Goal: Task Accomplishment & Management: Manage account settings

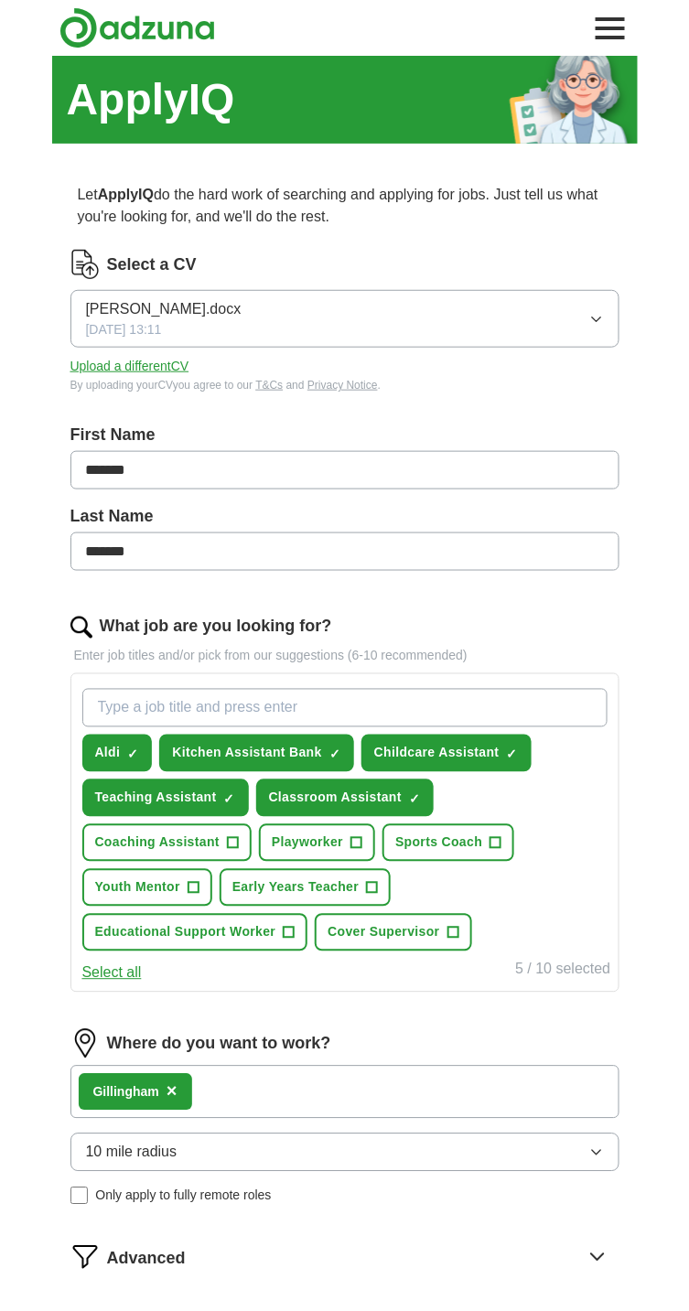
scroll to position [10, 0]
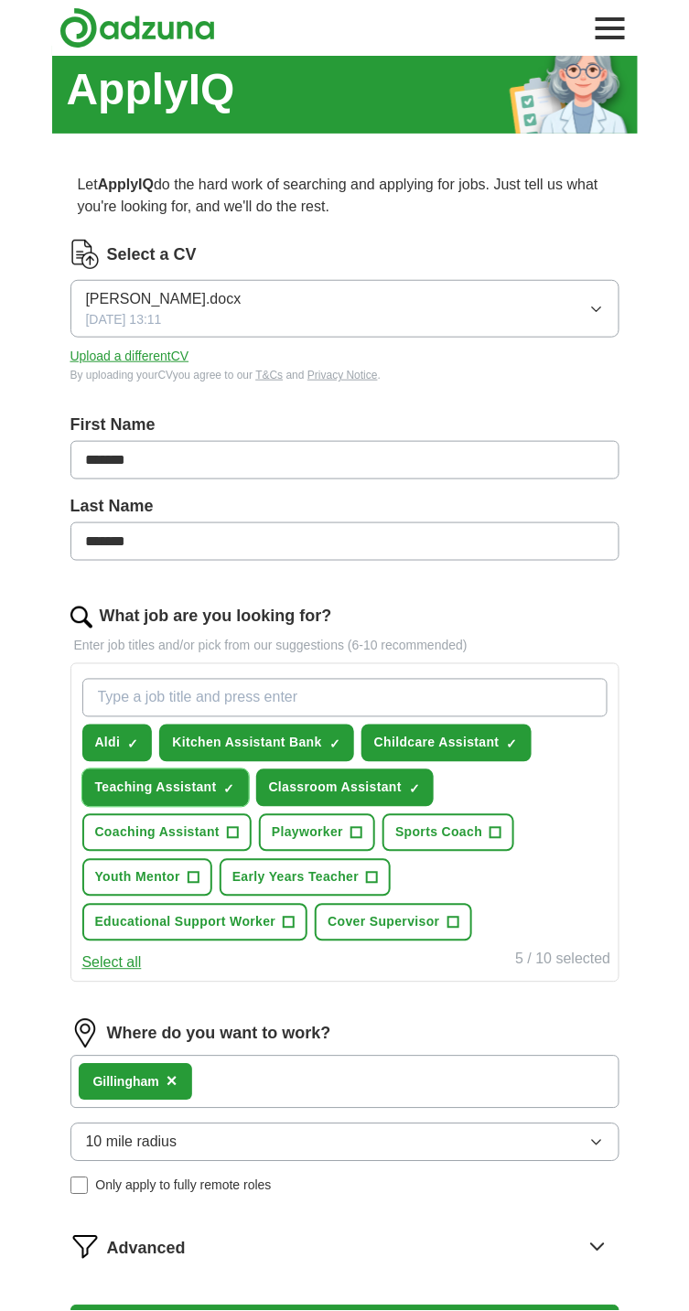
click at [181, 774] on button "Teaching Assistant ✓ ×" at bounding box center [165, 788] width 166 height 38
click at [293, 743] on span "Kitchen Assistant Bank" at bounding box center [247, 743] width 150 height 19
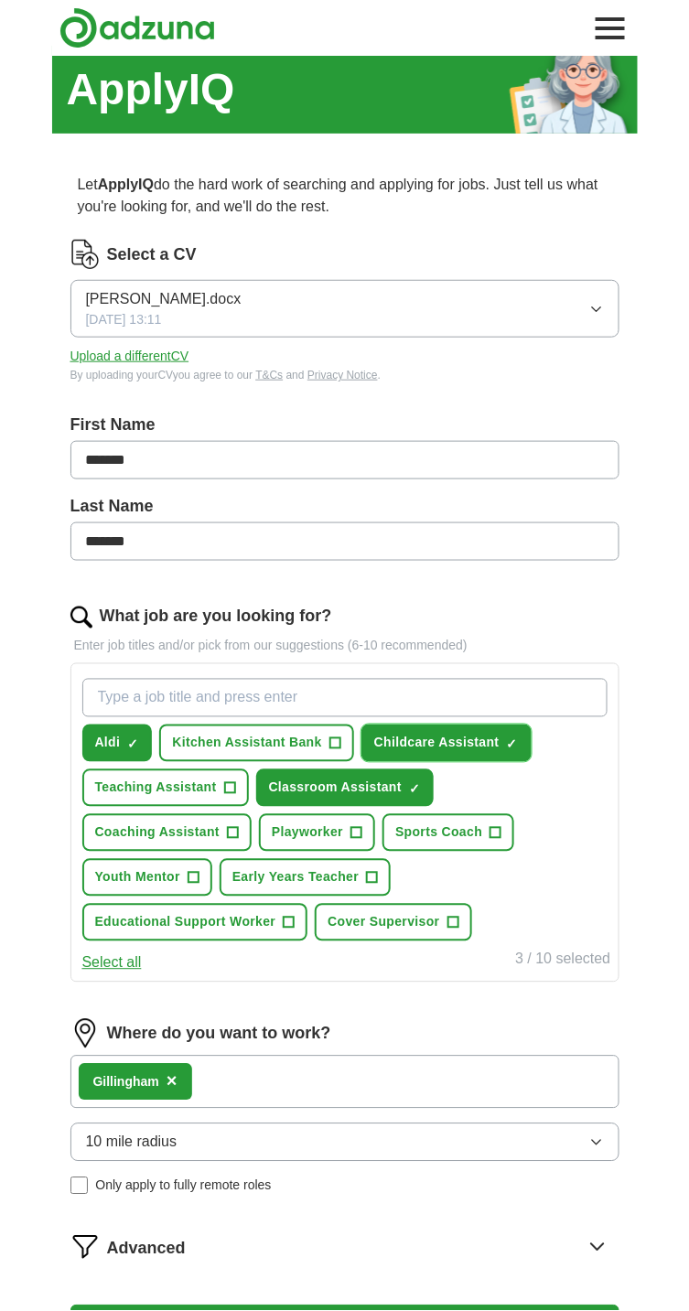
click at [507, 741] on span "✓" at bounding box center [512, 744] width 11 height 15
click at [224, 785] on span "+" at bounding box center [229, 788] width 11 height 15
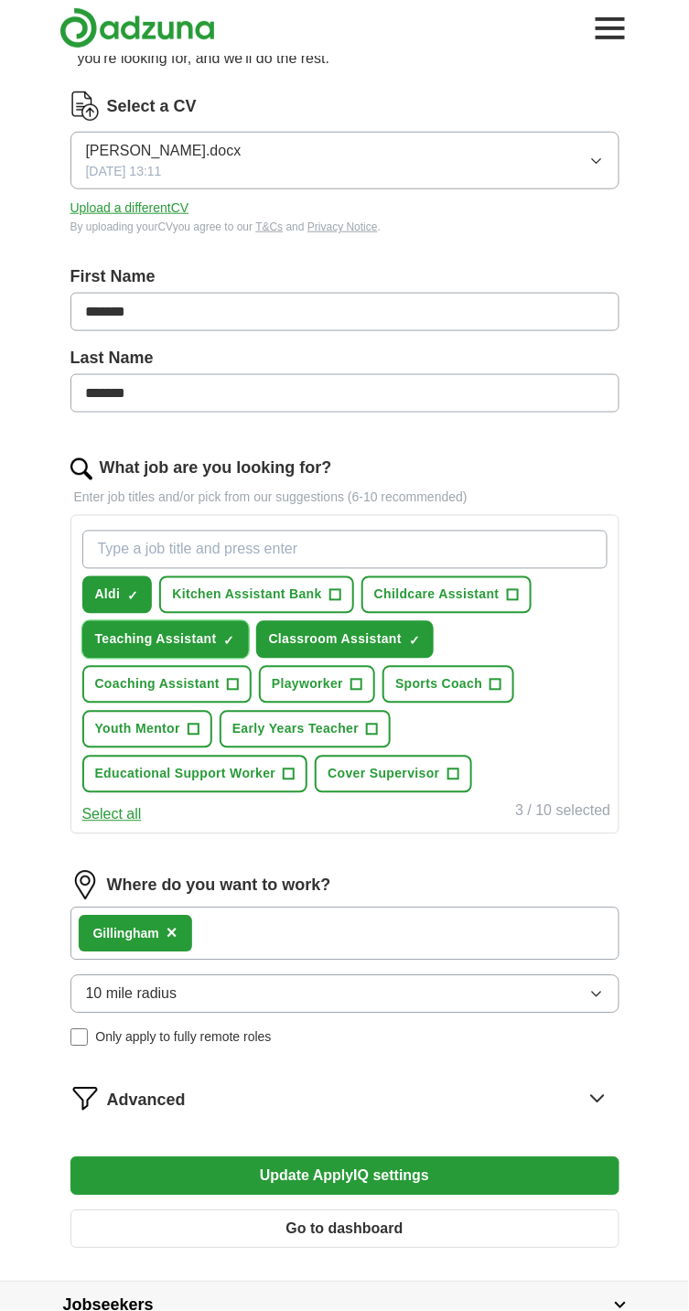
scroll to position [166, 0]
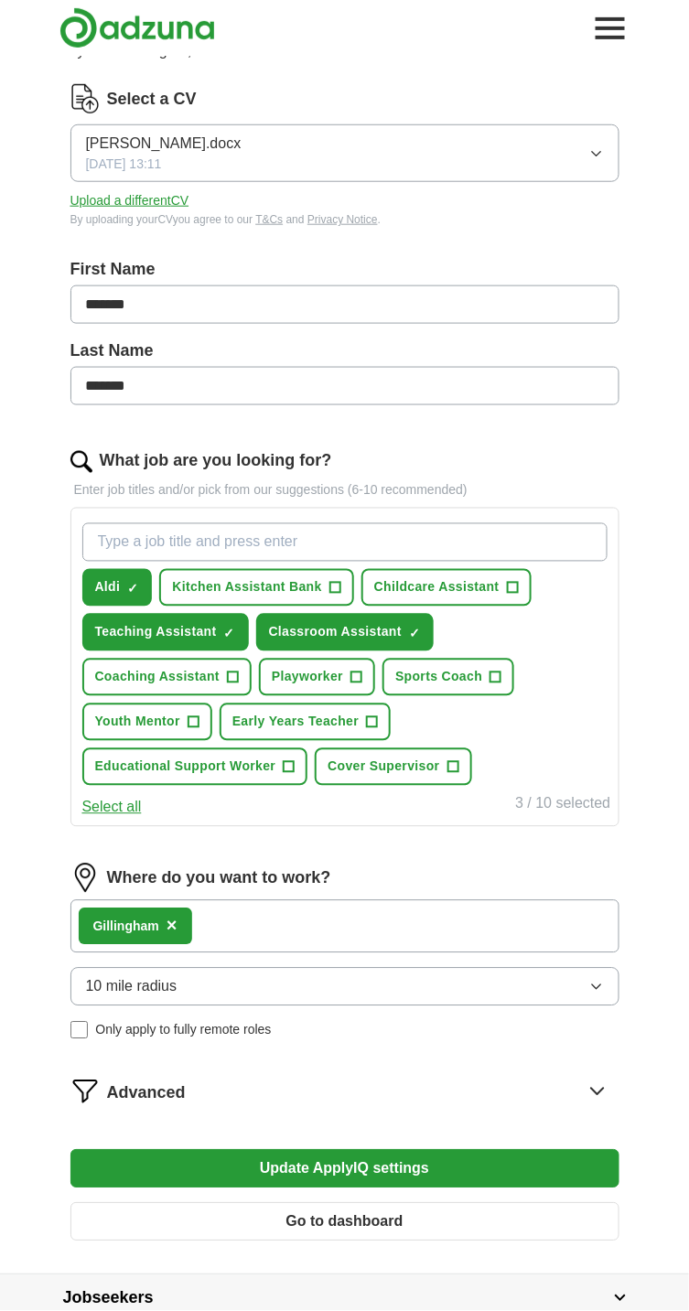
click at [487, 1171] on button "Update ApplyIQ settings" at bounding box center [344, 1169] width 549 height 38
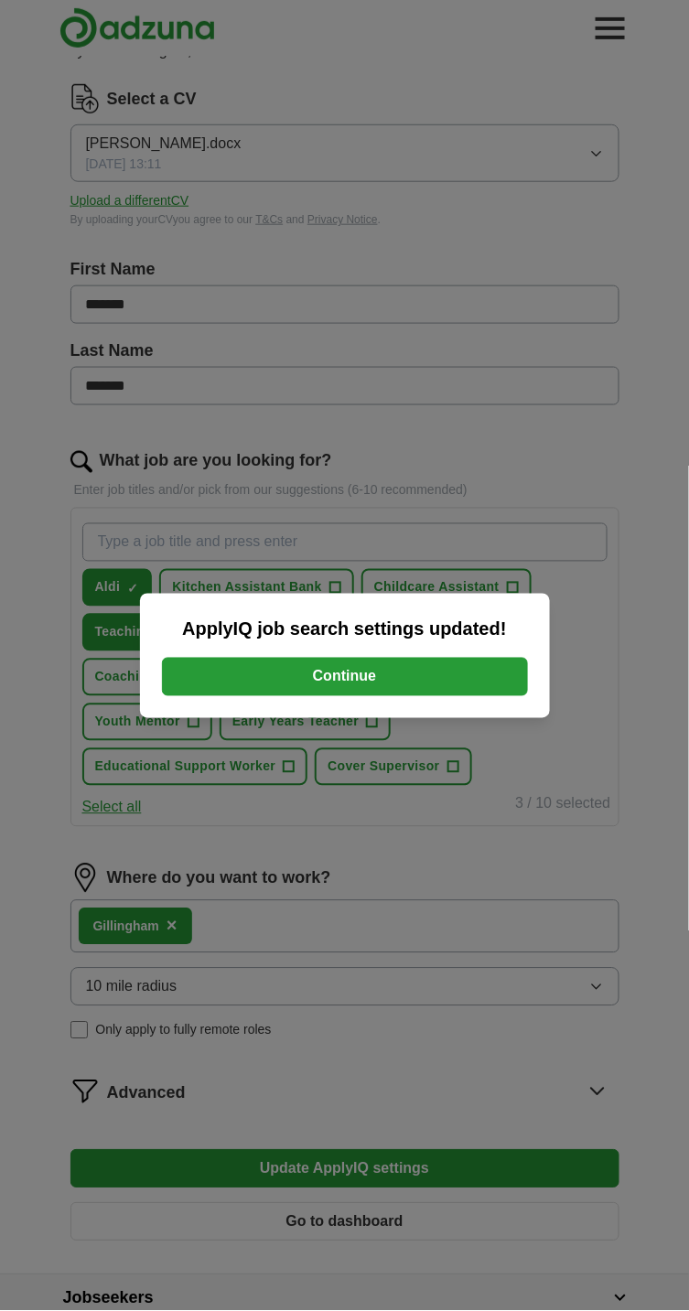
click at [498, 1164] on div "ApplyIQ job search settings updated! Continue" at bounding box center [344, 655] width 689 height 1311
click at [474, 696] on button "Continue" at bounding box center [345, 677] width 366 height 38
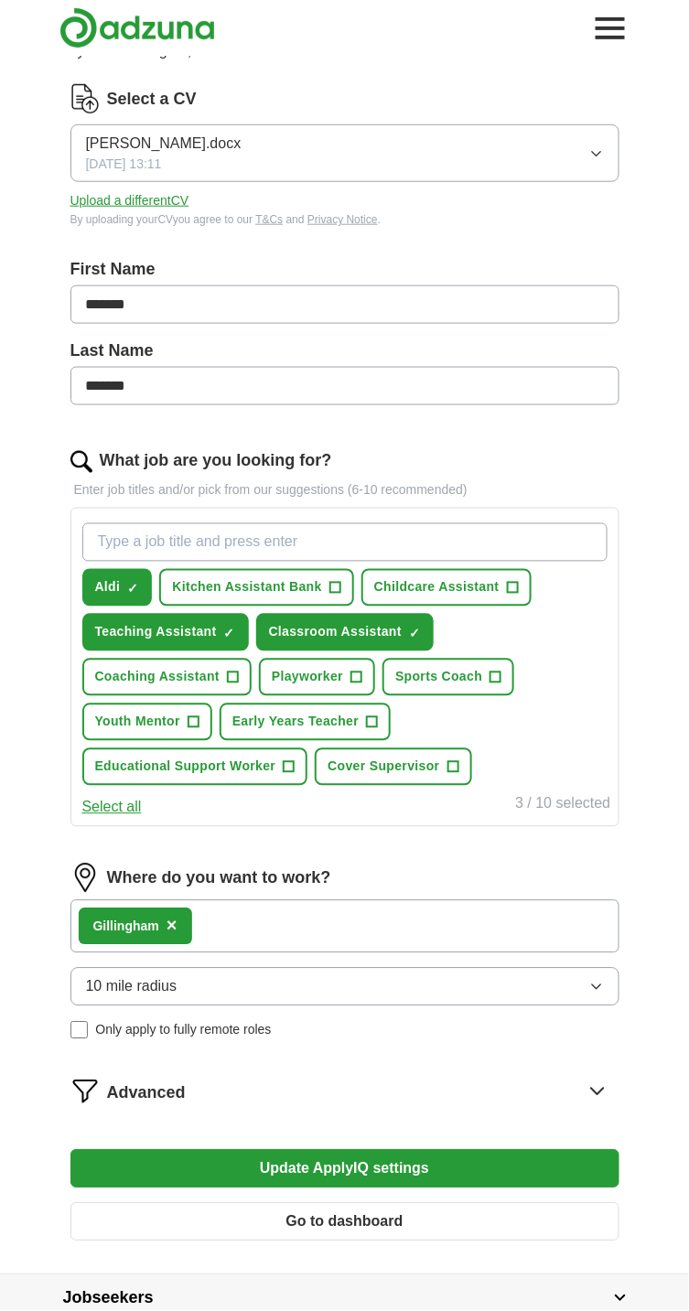
scroll to position [259, 0]
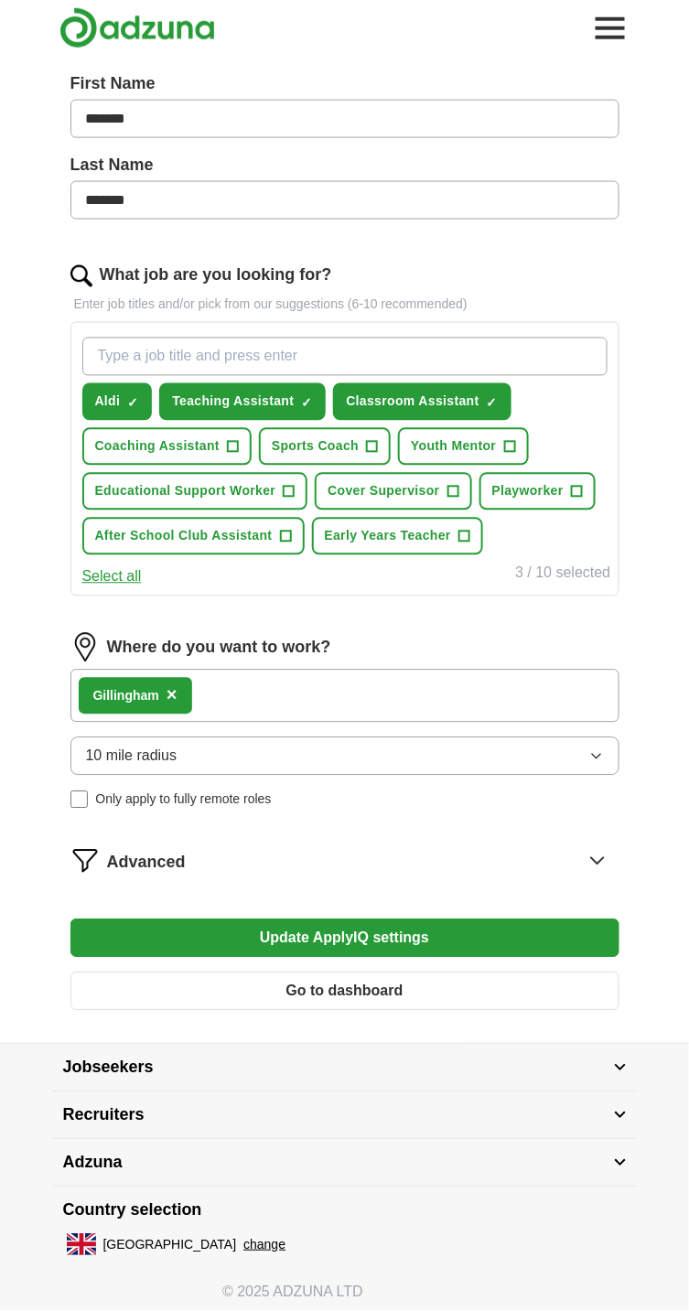
scroll to position [366, 0]
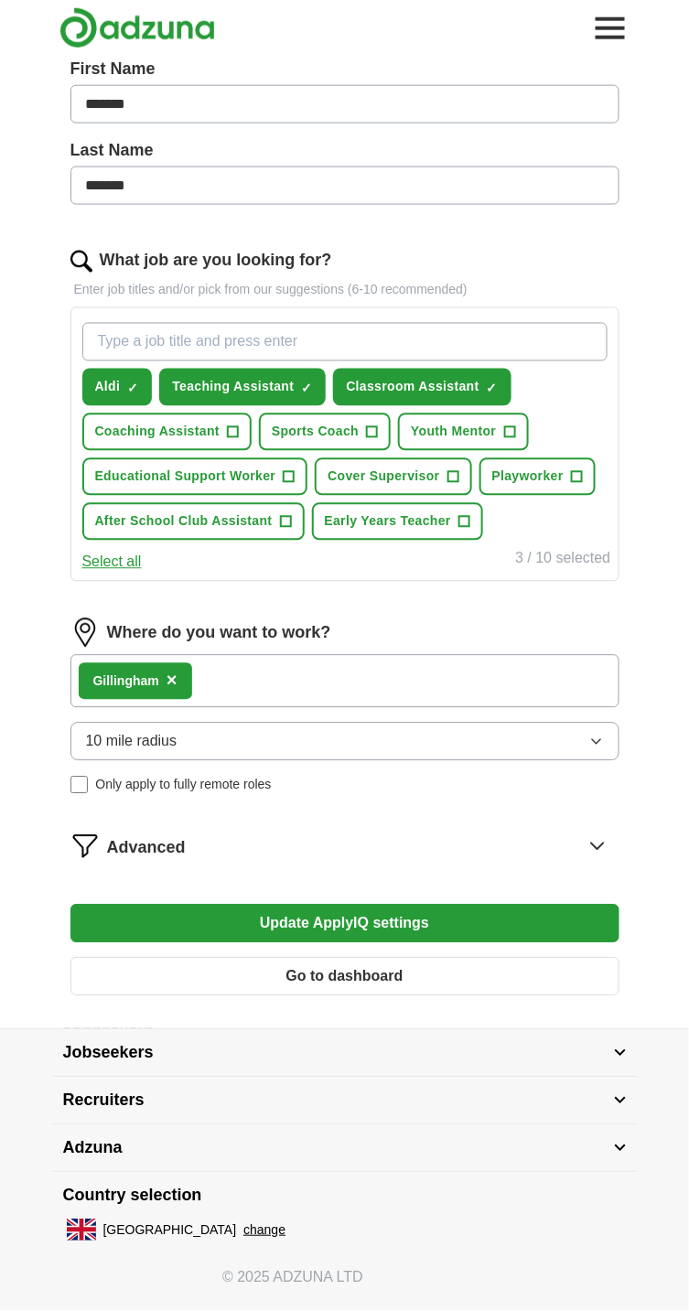
click at [538, 912] on button "Update ApplyIQ settings" at bounding box center [344, 924] width 549 height 38
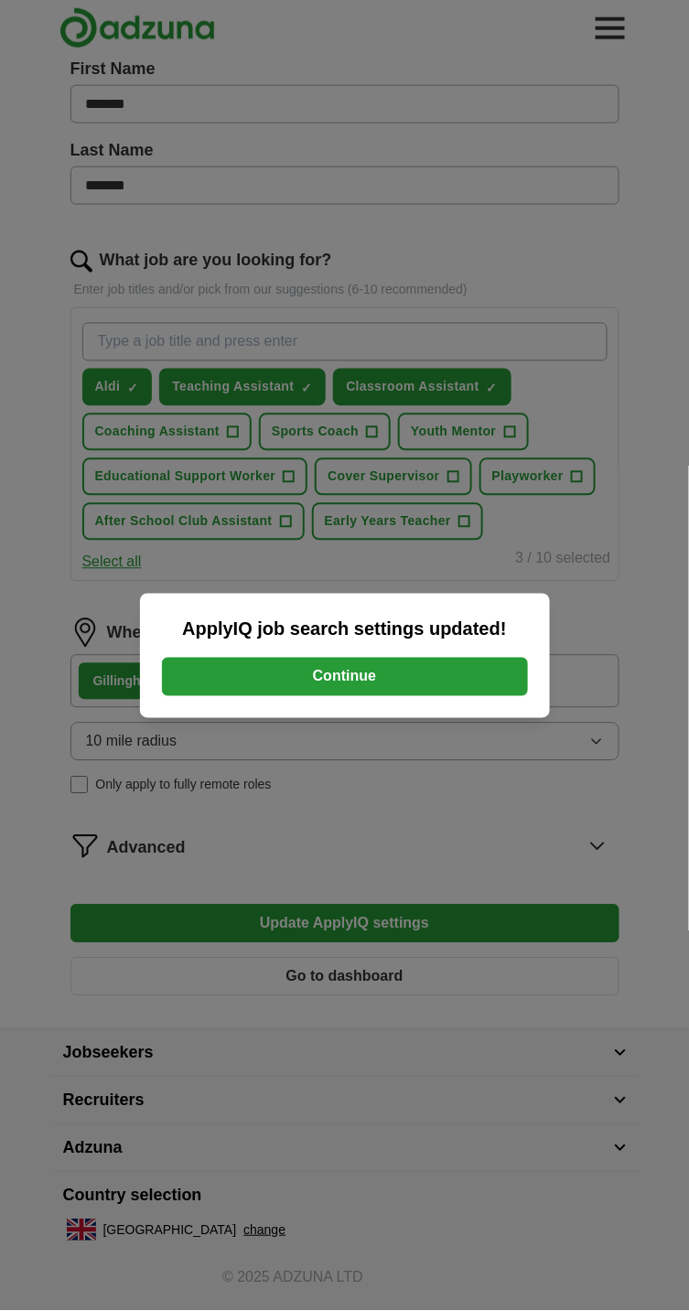
click at [495, 843] on div "ApplyIQ job search settings updated! Continue" at bounding box center [344, 655] width 689 height 1311
click at [523, 830] on div "ApplyIQ job search settings updated! Continue" at bounding box center [344, 655] width 689 height 1311
click at [640, 585] on div "ApplyIQ job search settings updated! Continue" at bounding box center [344, 655] width 689 height 1311
click at [401, 840] on div "ApplyIQ job search settings updated! Continue" at bounding box center [344, 655] width 689 height 1311
click at [374, 696] on button "Continue" at bounding box center [345, 677] width 366 height 38
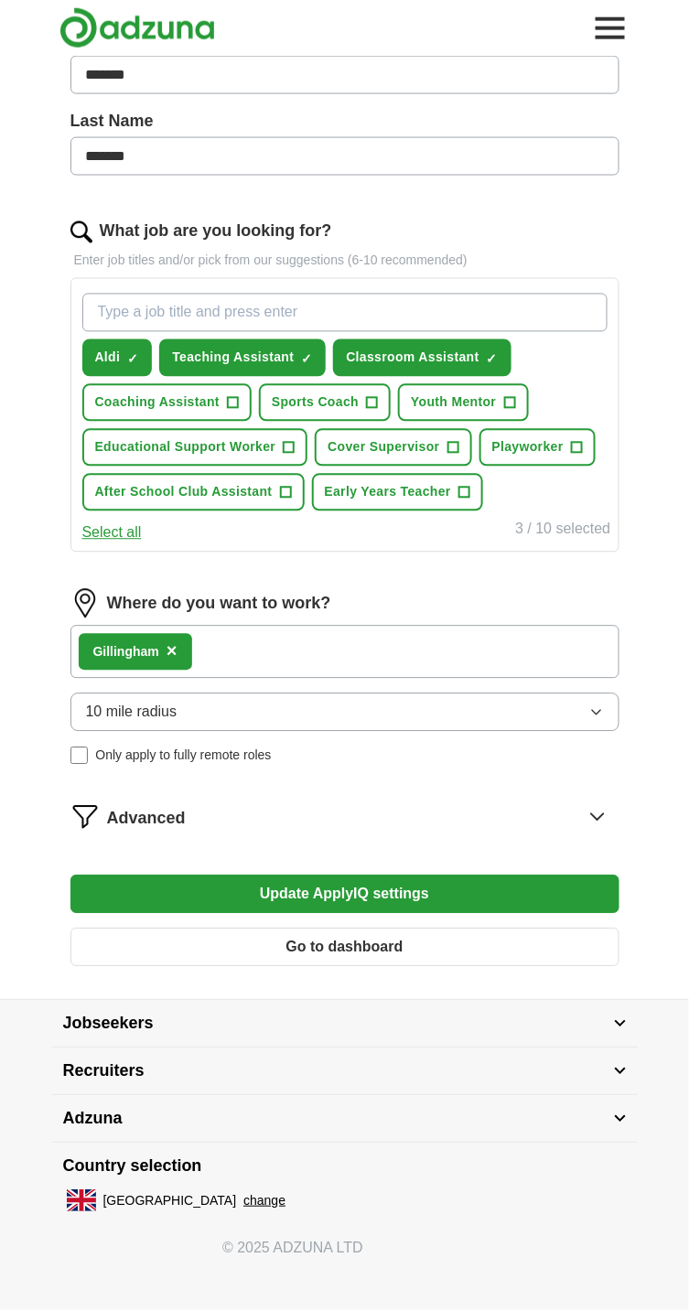
scroll to position [454, 0]
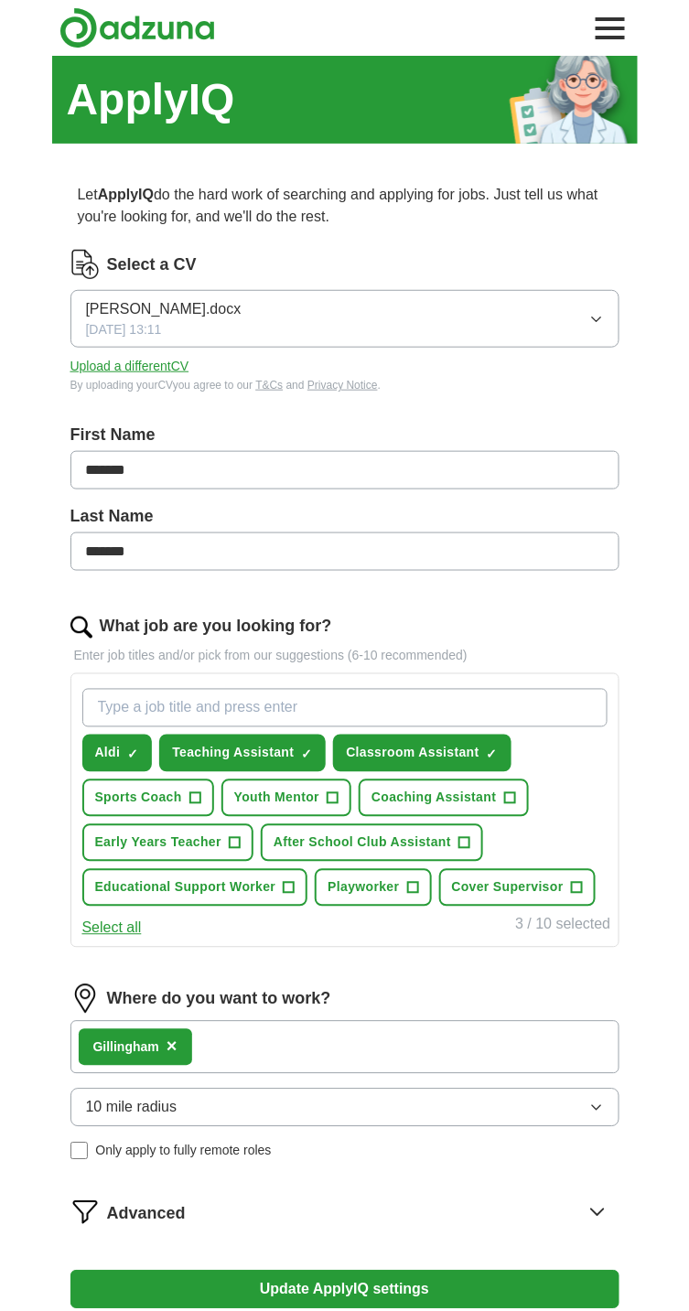
click at [601, 1111] on icon "button" at bounding box center [596, 1108] width 15 height 15
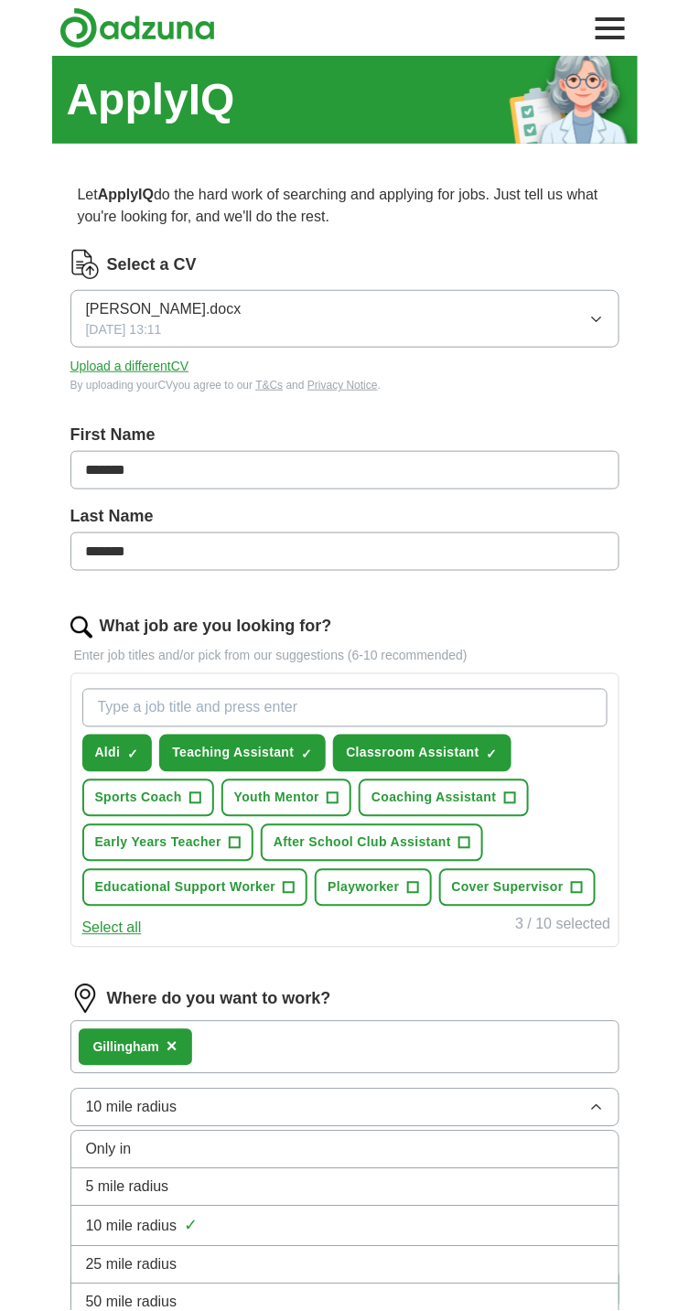
click at [596, 1103] on icon "button" at bounding box center [596, 1108] width 15 height 15
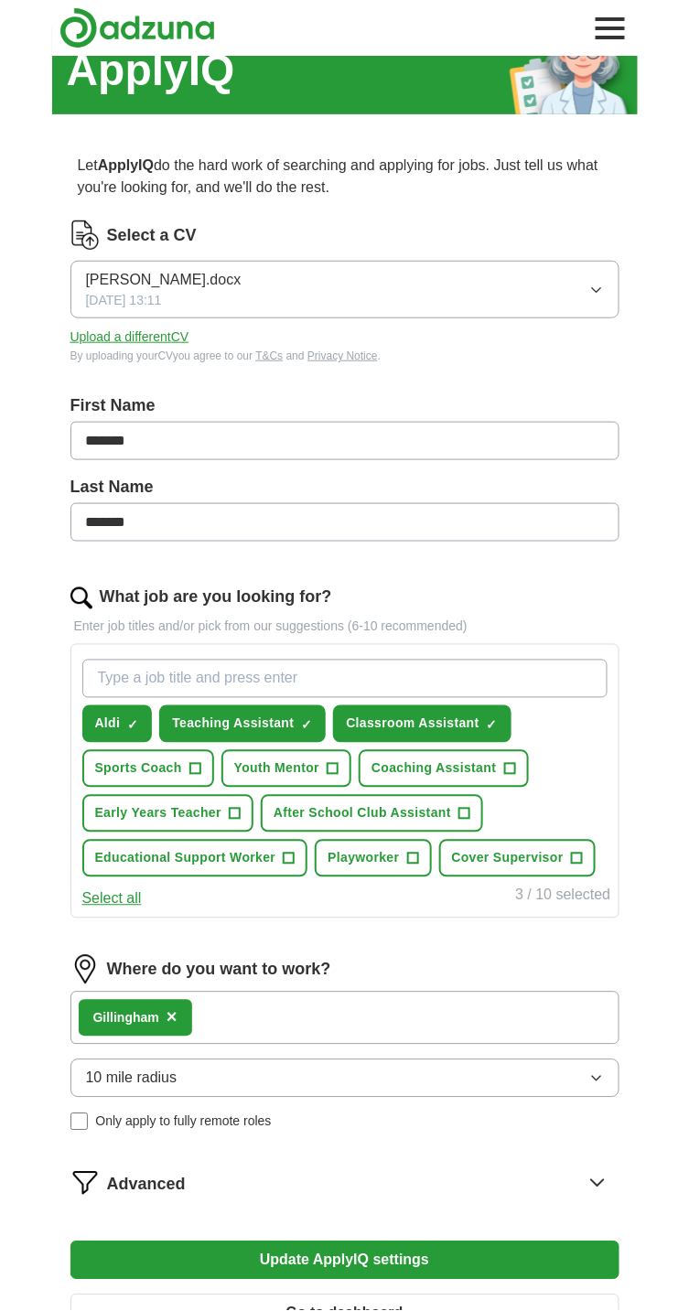
scroll to position [64, 0]
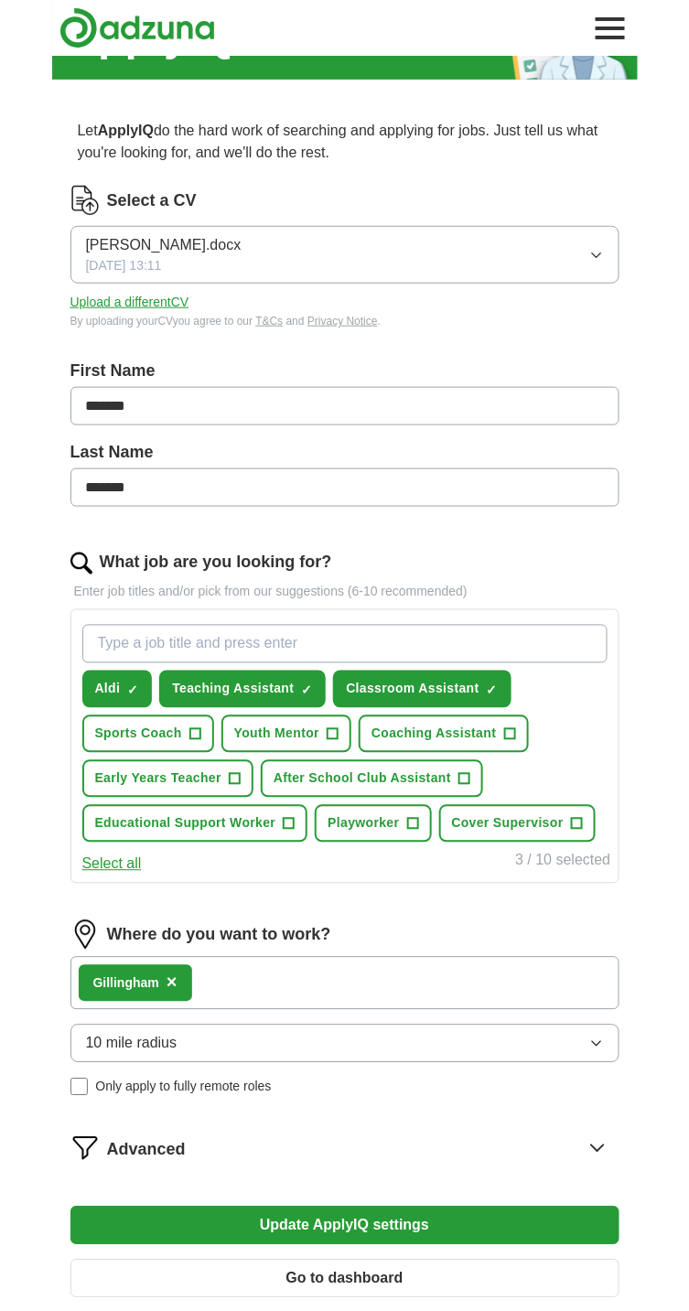
click at [610, 1143] on icon at bounding box center [597, 1147] width 29 height 29
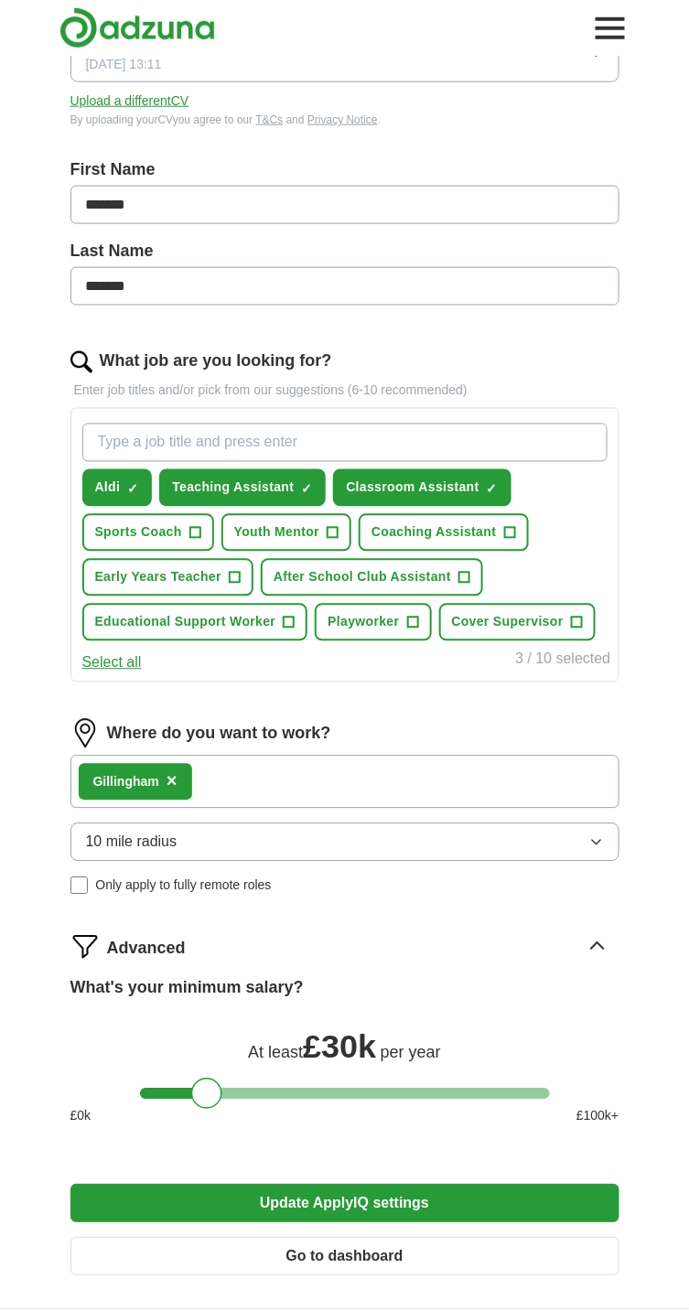
scroll to position [321, 0]
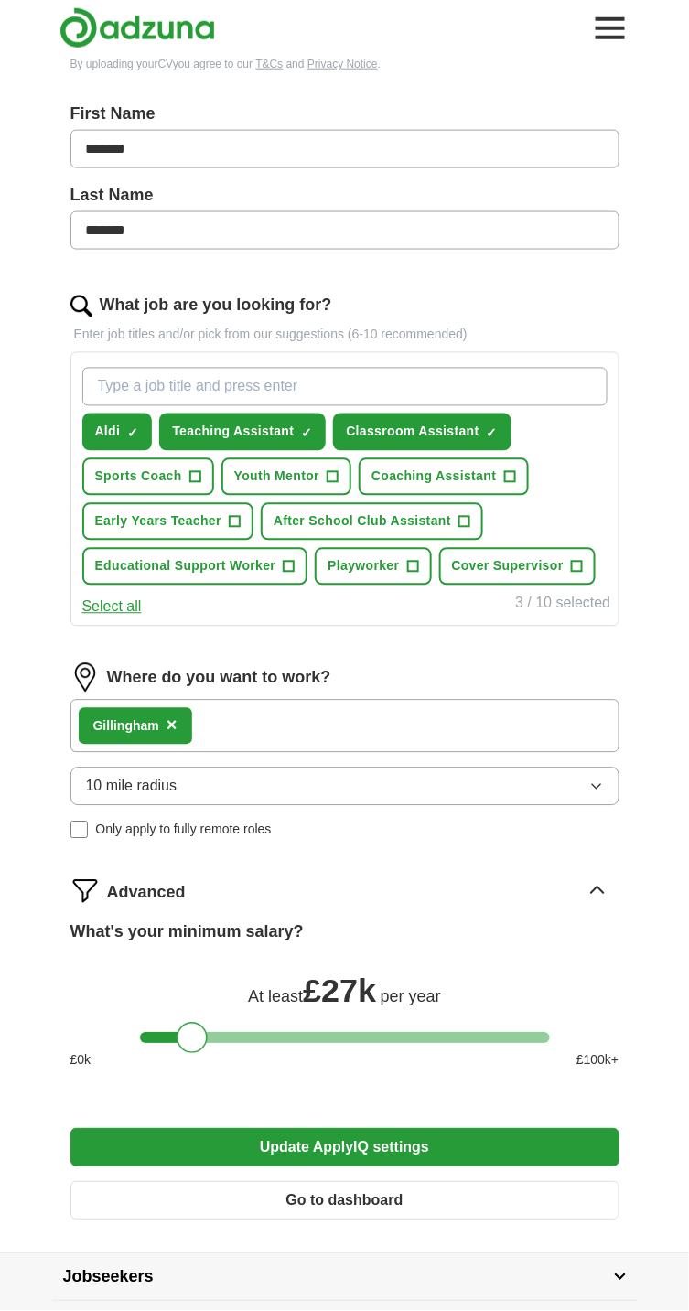
click at [185, 1051] on div "£ 0 k £ 100 k+" at bounding box center [344, 1060] width 549 height 19
click at [63, 1058] on div "Let ApplyIQ do the hard work of searching and applying for jobs. Just tell us w…" at bounding box center [344, 545] width 585 height 1416
click at [636, 1058] on div "Let ApplyIQ do the hard work of searching and applying for jobs. Just tell us w…" at bounding box center [344, 545] width 585 height 1416
click at [43, 998] on div "ApplyIQ Let ApplyIQ do the hard work of searching and applying for jobs. Just t…" at bounding box center [344, 494] width 689 height 1519
click at [78, 1026] on div "What's your minimum salary? At least £ 21k per year £ 0 k £ 100 k+" at bounding box center [344, 1002] width 549 height 165
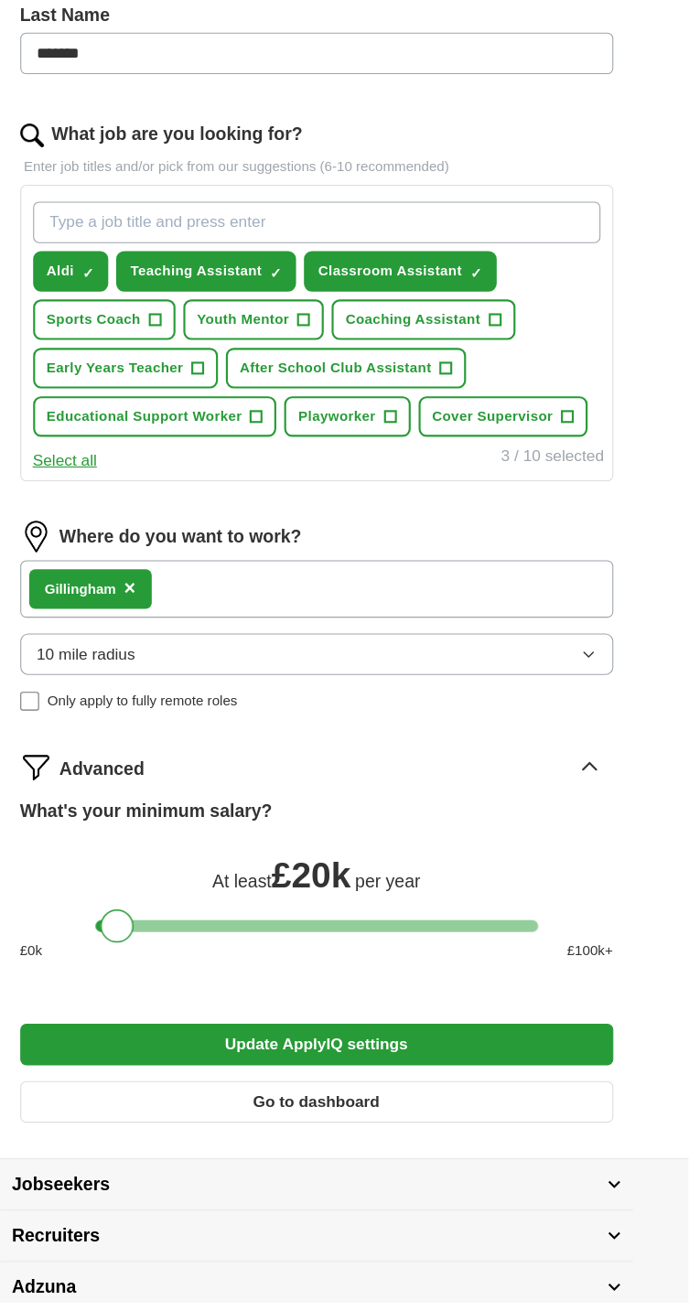
click at [525, 1056] on button "Update ApplyIQ settings" at bounding box center [344, 1072] width 549 height 38
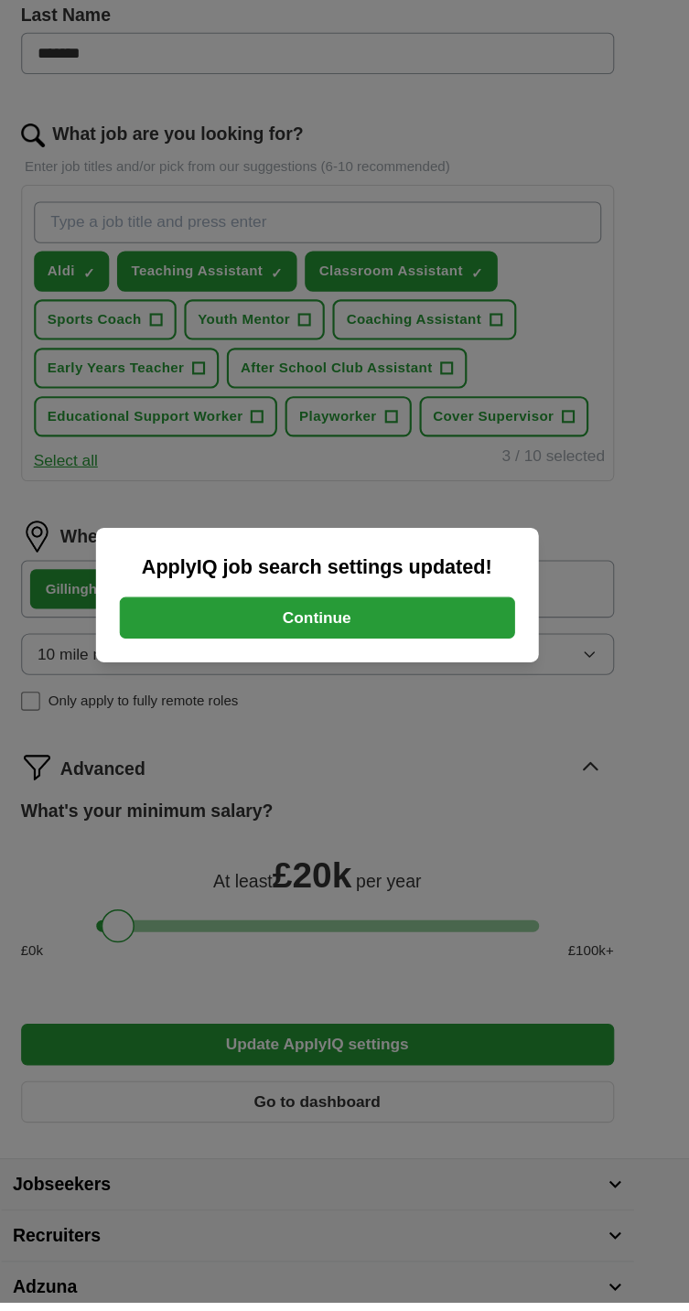
click at [456, 696] on button "Continue" at bounding box center [345, 677] width 366 height 38
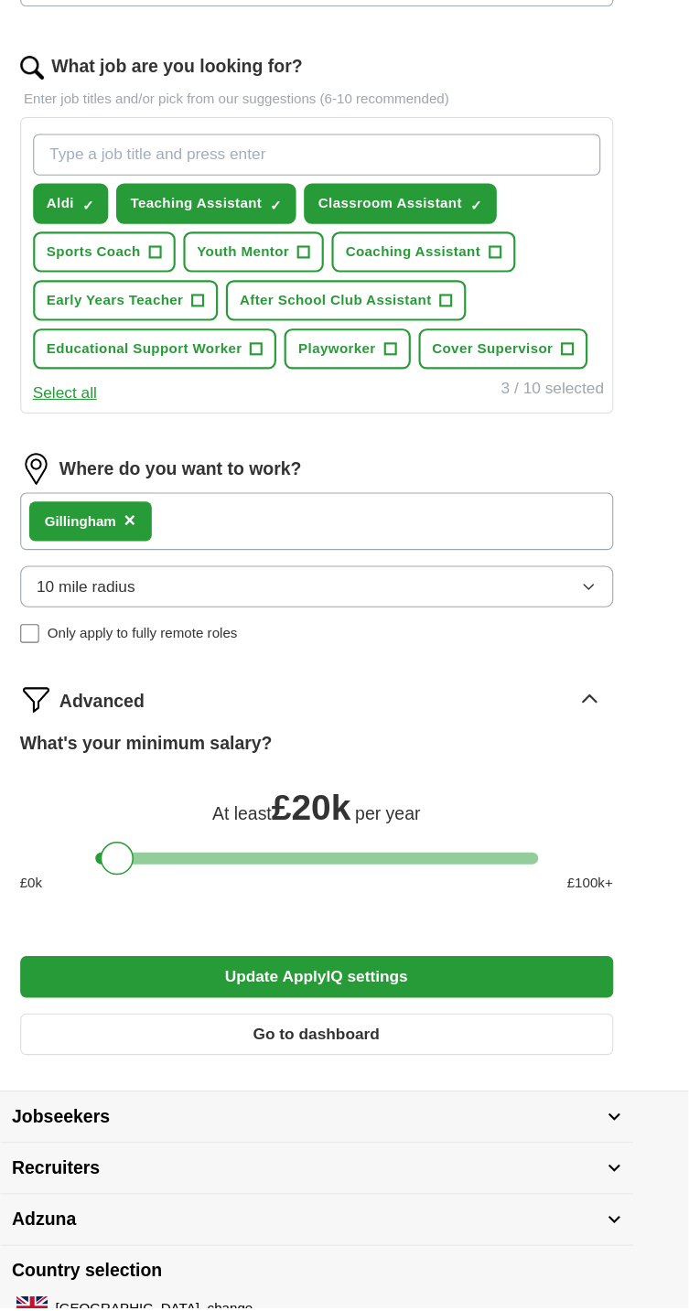
scroll to position [499, 0]
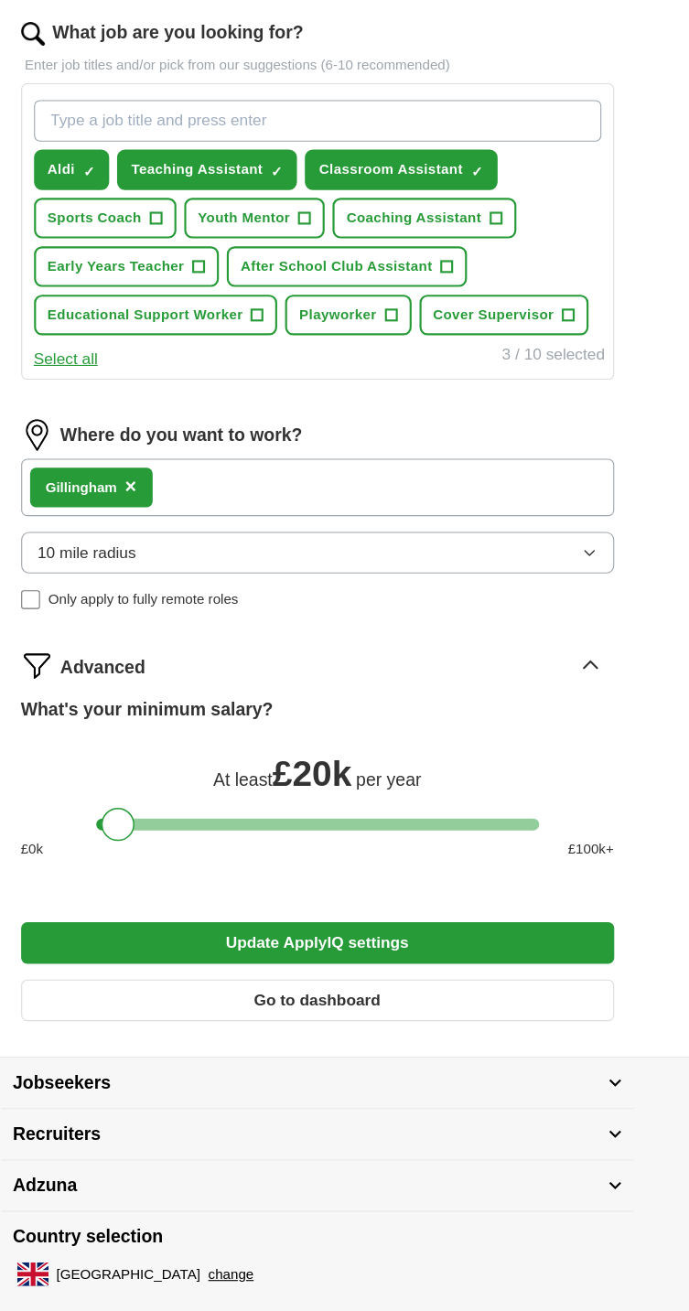
click at [500, 977] on button "Update ApplyIQ settings" at bounding box center [344, 970] width 549 height 38
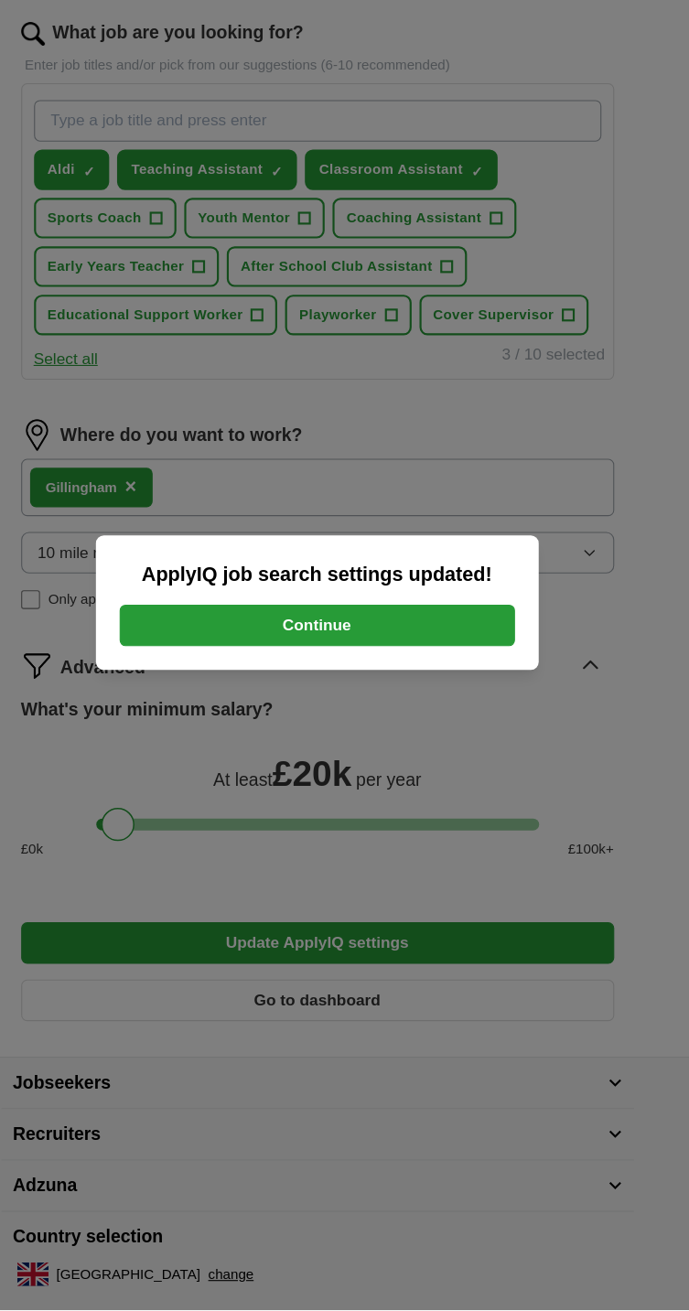
click at [470, 682] on button "Continue" at bounding box center [345, 677] width 366 height 38
